Goal: Task Accomplishment & Management: Manage account settings

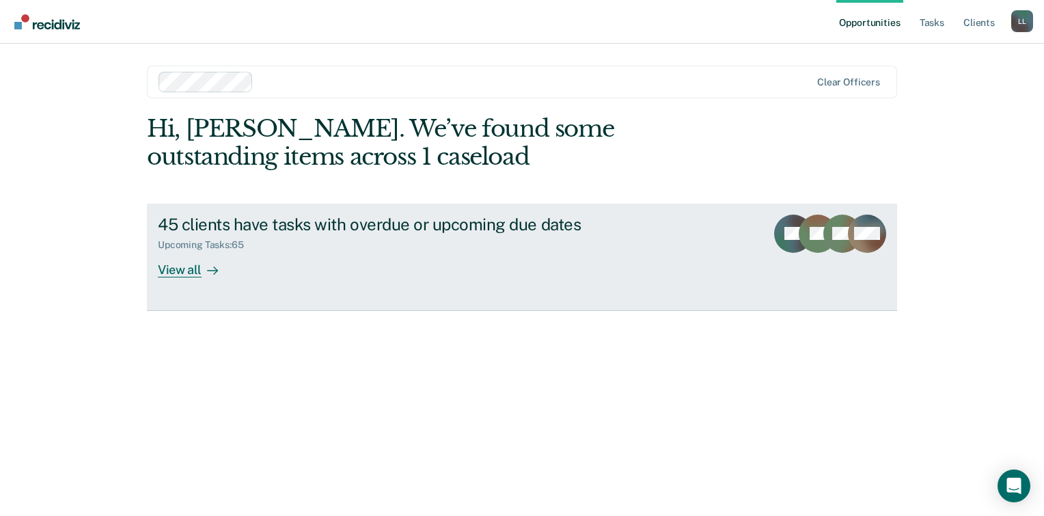
click at [199, 273] on div "View all" at bounding box center [196, 264] width 77 height 27
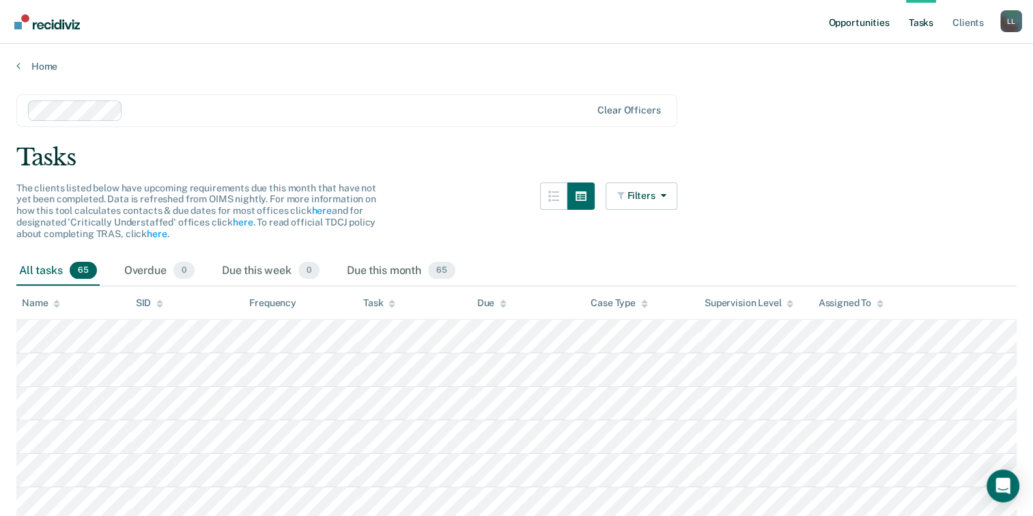
click at [857, 27] on link "Opportunities" at bounding box center [859, 22] width 66 height 44
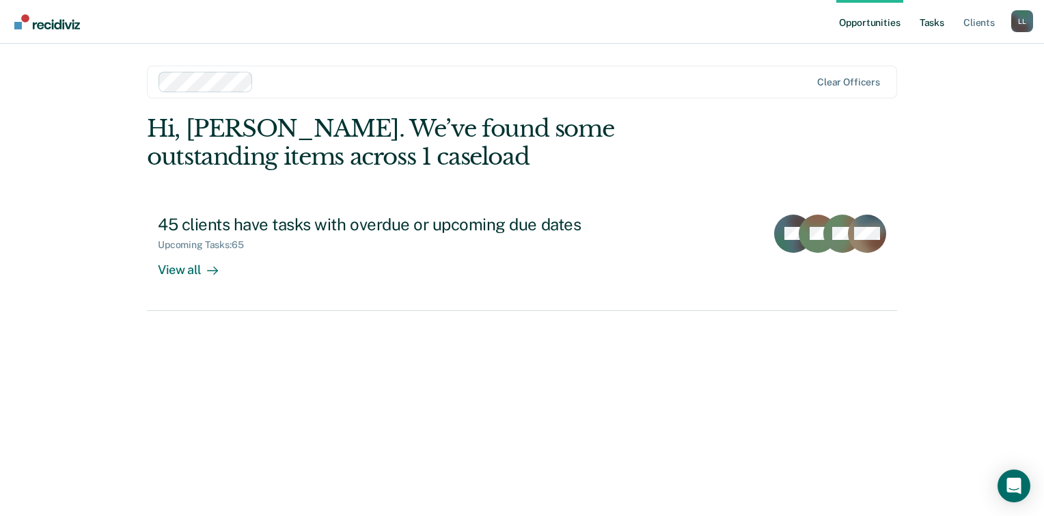
click at [920, 27] on link "Tasks" at bounding box center [932, 22] width 30 height 44
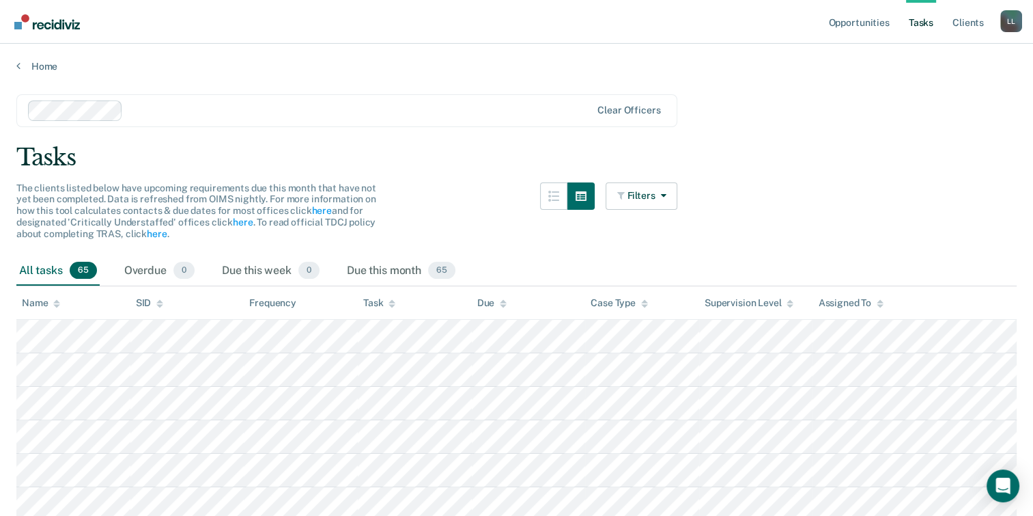
click at [49, 303] on div "Name" at bounding box center [41, 303] width 38 height 12
click at [57, 299] on icon at bounding box center [56, 303] width 7 height 9
click at [35, 303] on div "Name" at bounding box center [41, 303] width 38 height 12
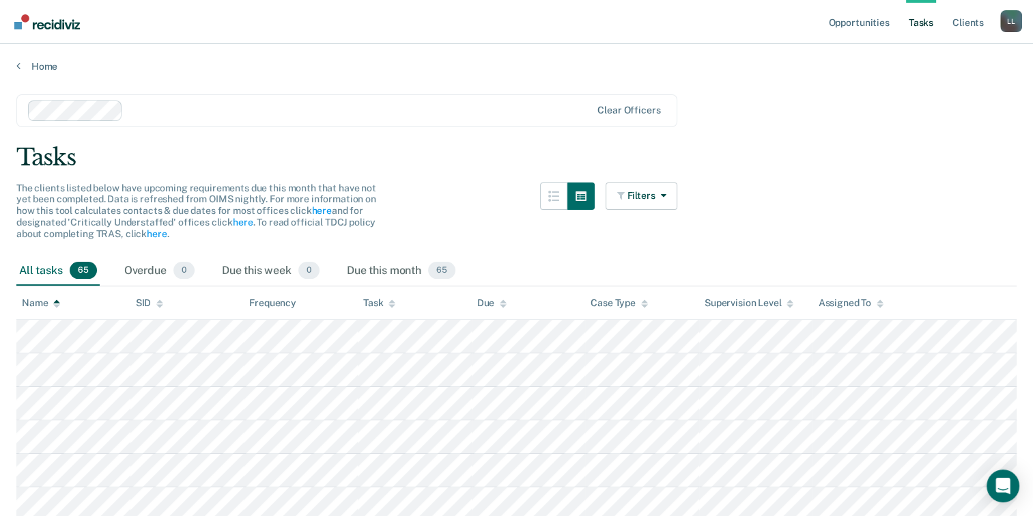
click at [35, 303] on div "Name" at bounding box center [41, 303] width 38 height 12
click at [634, 199] on button "Filters" at bounding box center [642, 195] width 72 height 27
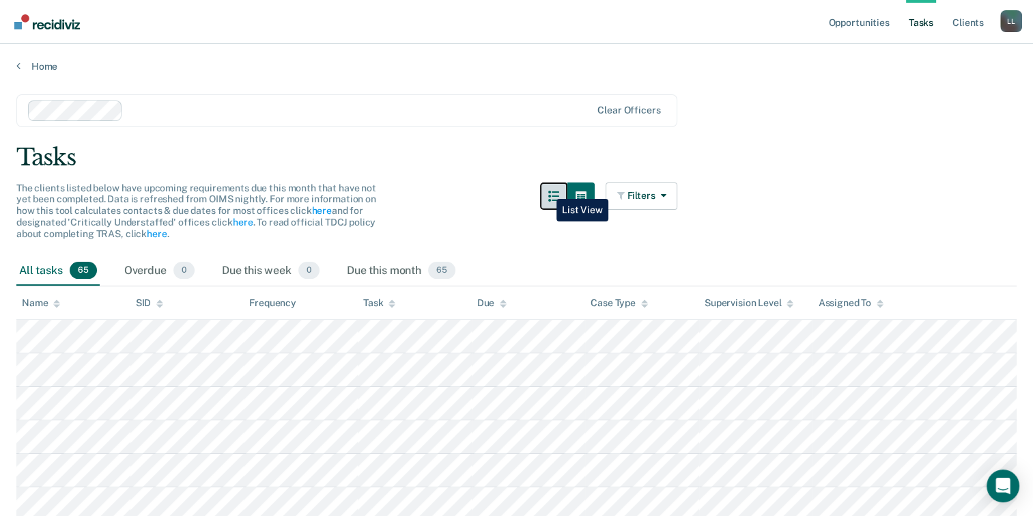
click at [546, 189] on button "button" at bounding box center [553, 195] width 27 height 27
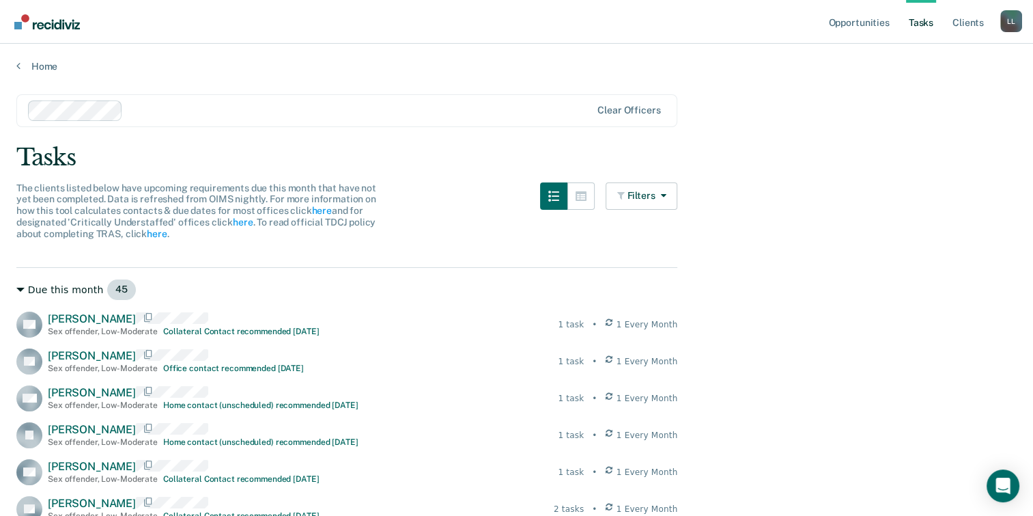
click at [22, 290] on icon at bounding box center [20, 290] width 8 height 8
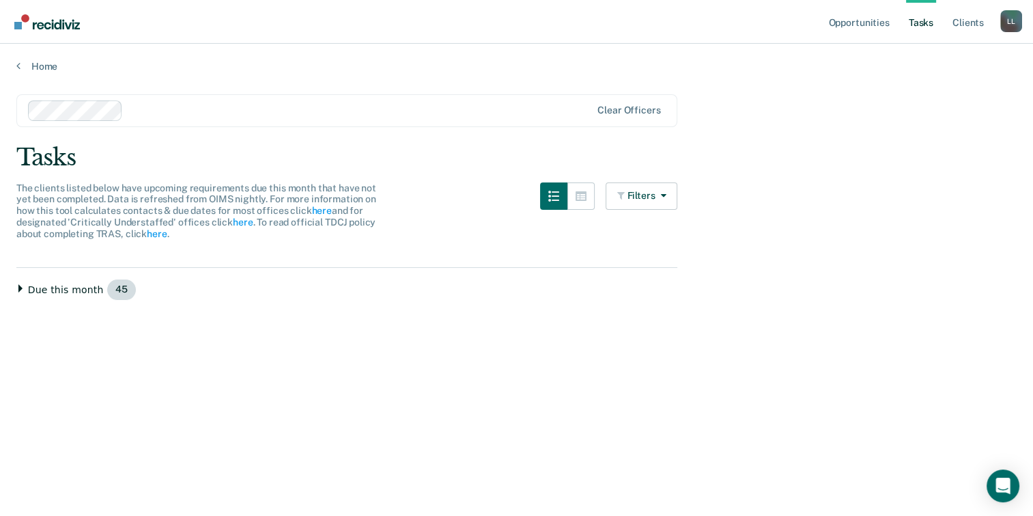
click at [22, 290] on icon at bounding box center [20, 288] width 8 height 8
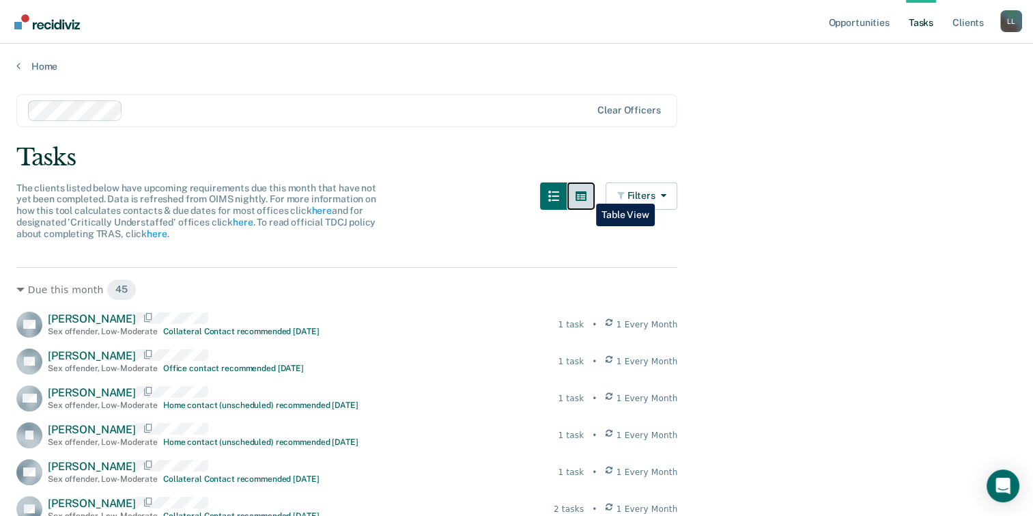
click at [586, 193] on icon "button" at bounding box center [581, 196] width 11 height 11
